Goal: Navigation & Orientation: Find specific page/section

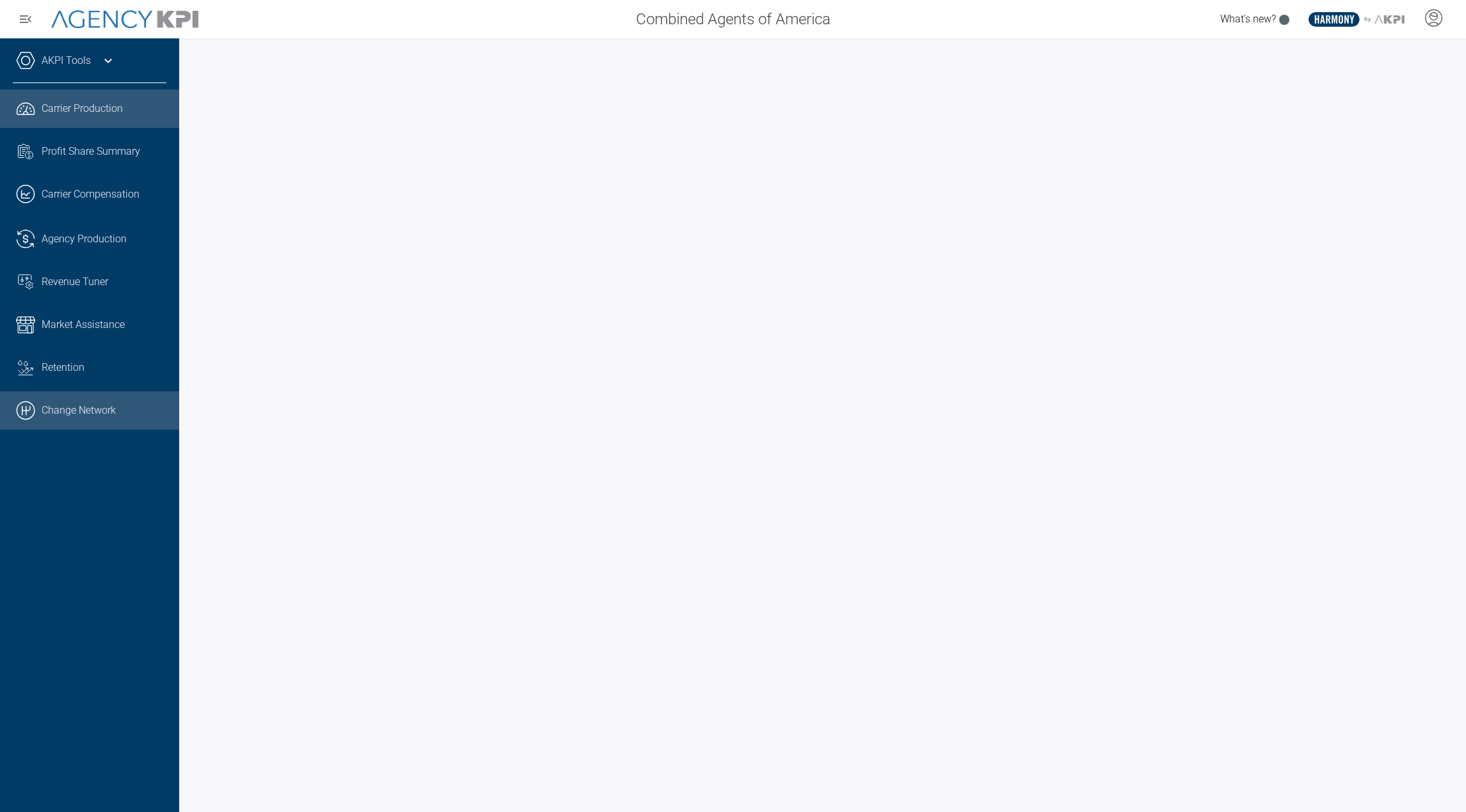
click at [71, 426] on link ".cls-1{fill:none;stroke:#000;stroke-linecap:round;stroke-linejoin:round;stroke-…" at bounding box center [90, 411] width 179 height 38
click at [110, 68] on div "AKPI Tools" at bounding box center [89, 68] width 154 height 32
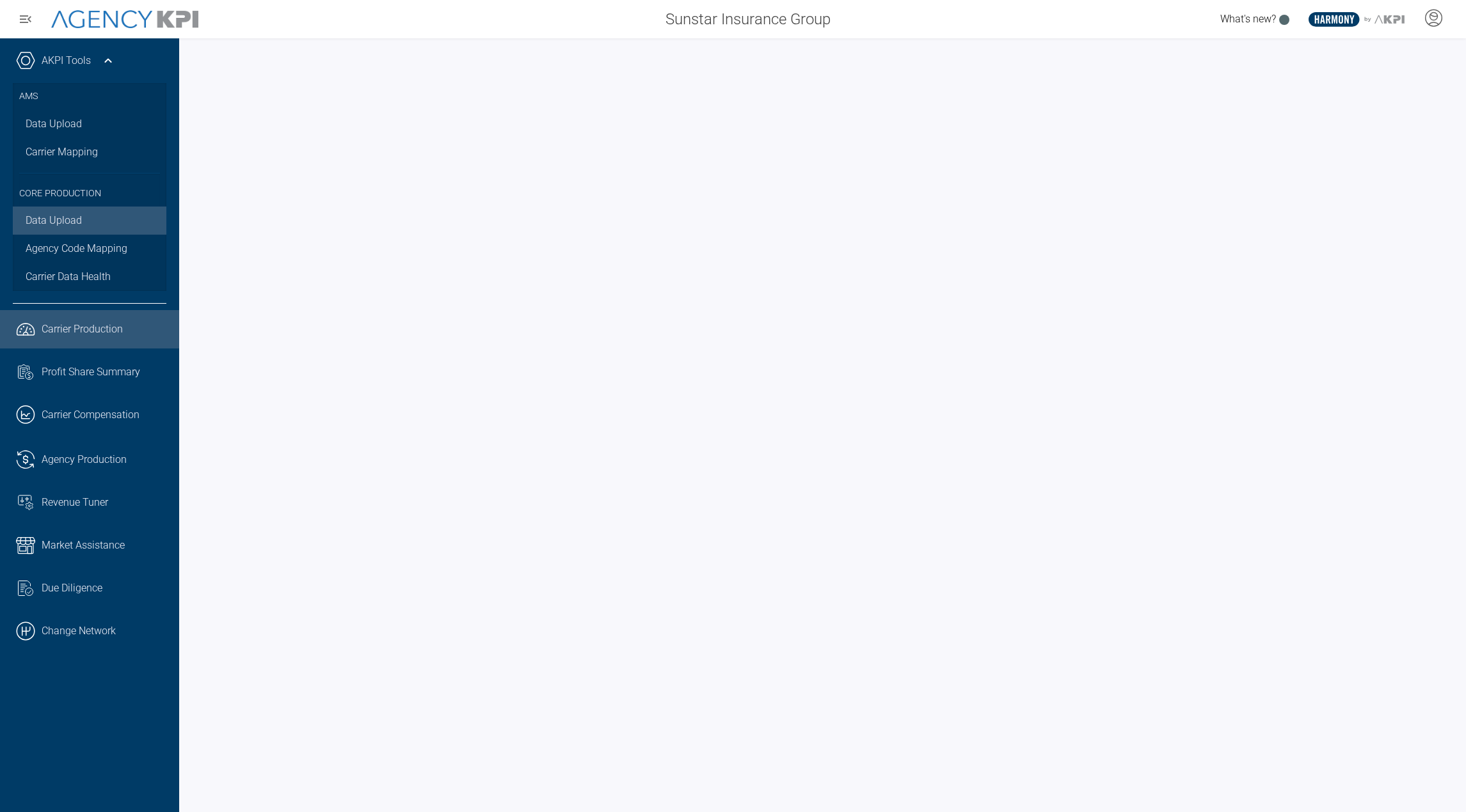
click at [76, 214] on link "Data Upload" at bounding box center [89, 220] width 154 height 28
click at [57, 275] on span "Carrier Data Health" at bounding box center [68, 276] width 85 height 15
